Goal: Task Accomplishment & Management: Use online tool/utility

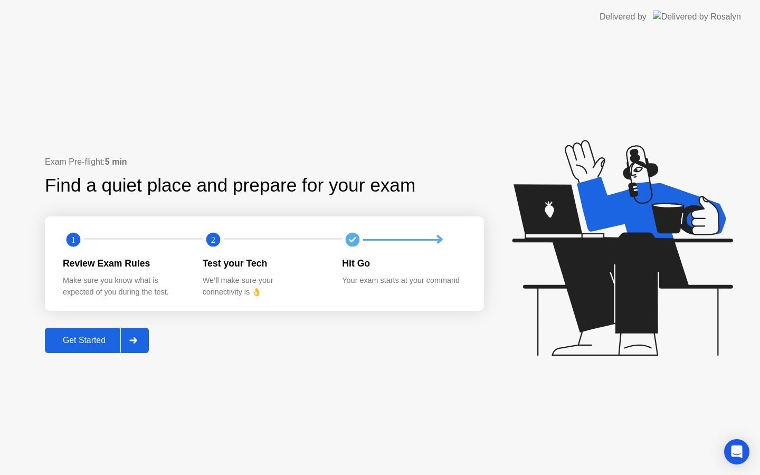
click at [92, 336] on div "Get Started" at bounding box center [84, 341] width 72 height 10
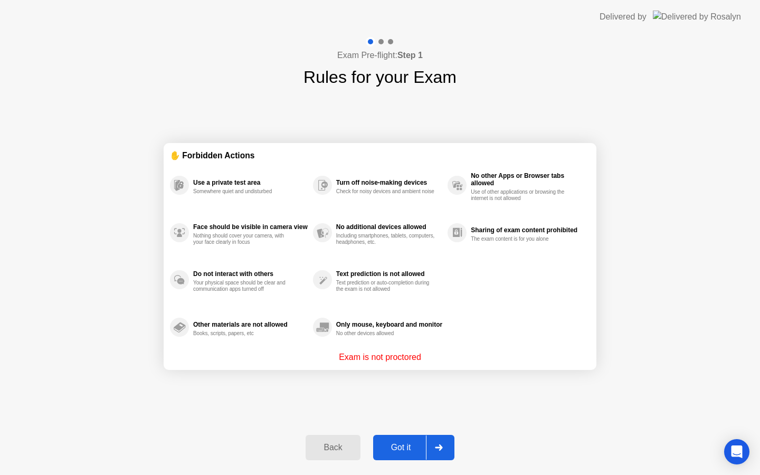
click at [407, 453] on div "Got it" at bounding box center [402, 448] width 50 height 10
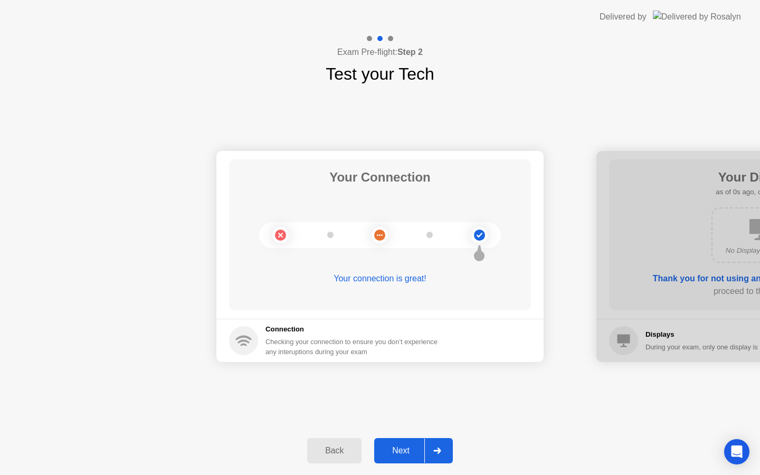
click at [407, 453] on div "Next" at bounding box center [401, 451] width 47 height 10
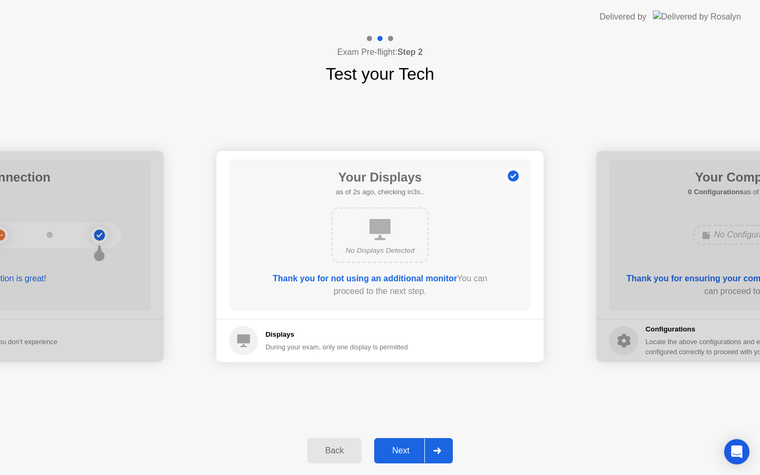
click at [407, 453] on div "Next" at bounding box center [401, 451] width 47 height 10
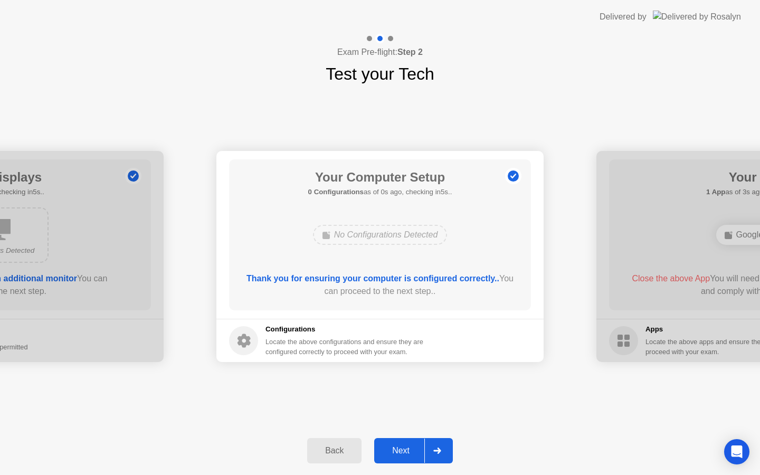
click at [407, 453] on div "Next" at bounding box center [401, 451] width 47 height 10
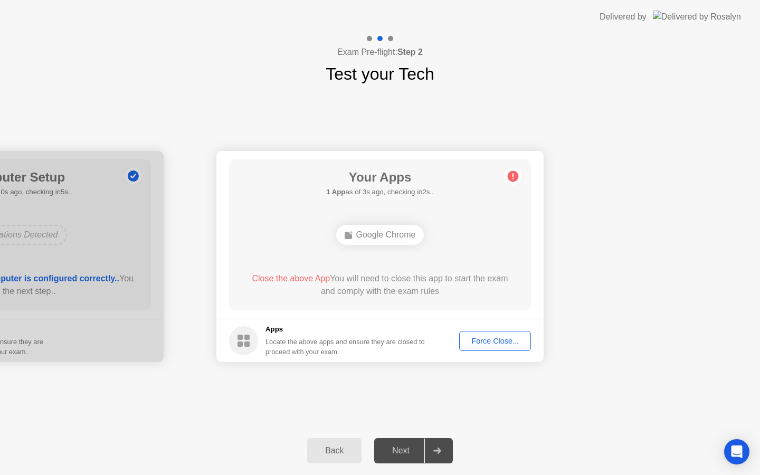
click at [508, 337] on div "Force Close..." at bounding box center [495, 341] width 64 height 8
click at [482, 343] on div "Force Close..." at bounding box center [495, 341] width 64 height 8
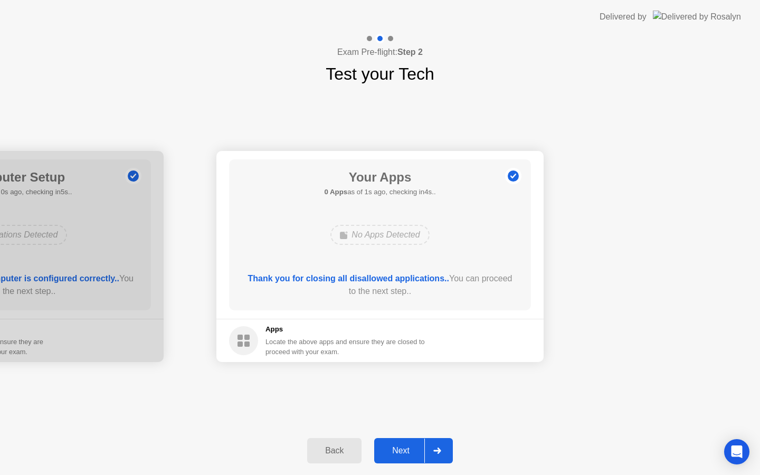
click at [402, 456] on div "Next" at bounding box center [401, 451] width 47 height 10
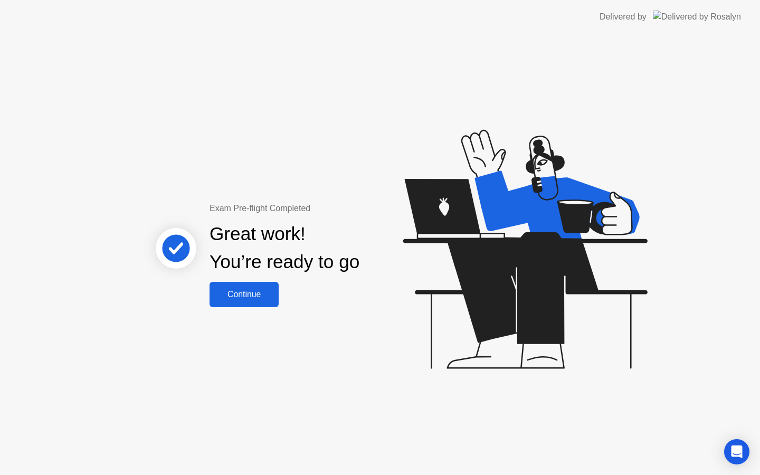
click at [266, 295] on div "Continue" at bounding box center [244, 295] width 63 height 10
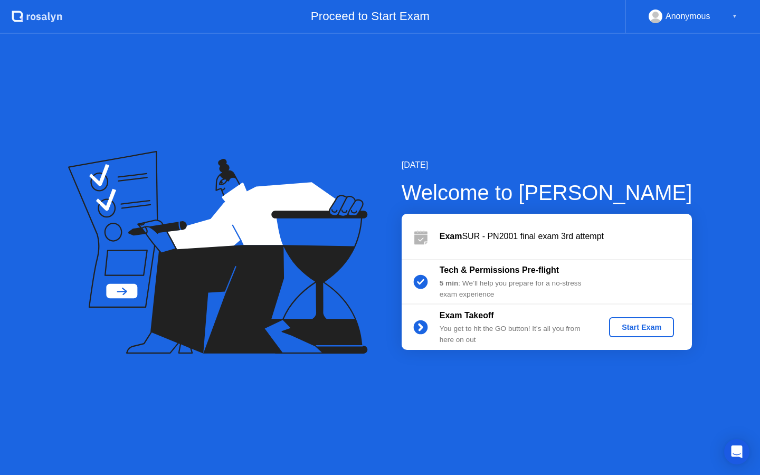
click at [638, 327] on div "Start Exam" at bounding box center [642, 327] width 57 height 8
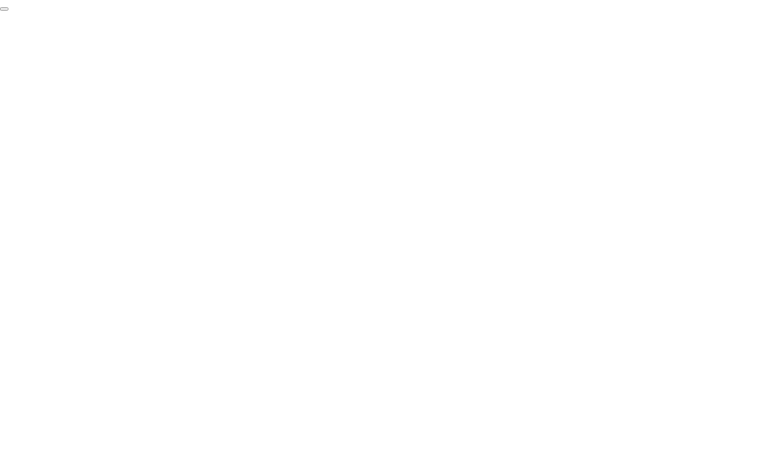
click div "End Proctoring Session"
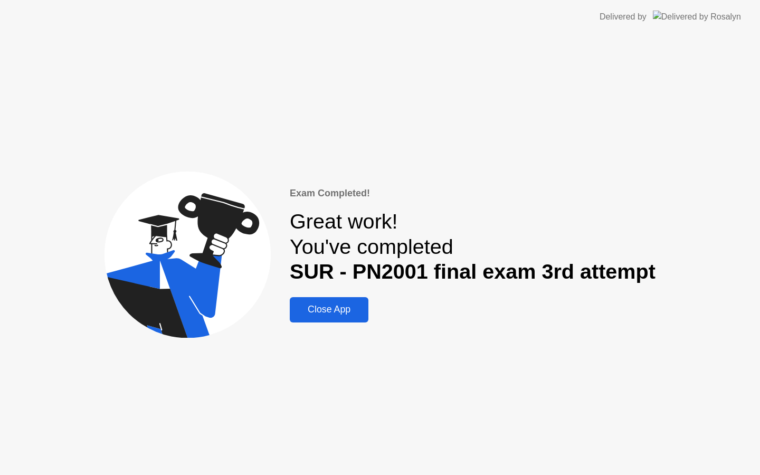
click at [335, 305] on div "Close App" at bounding box center [329, 309] width 72 height 11
